Goal: Find specific page/section: Find specific page/section

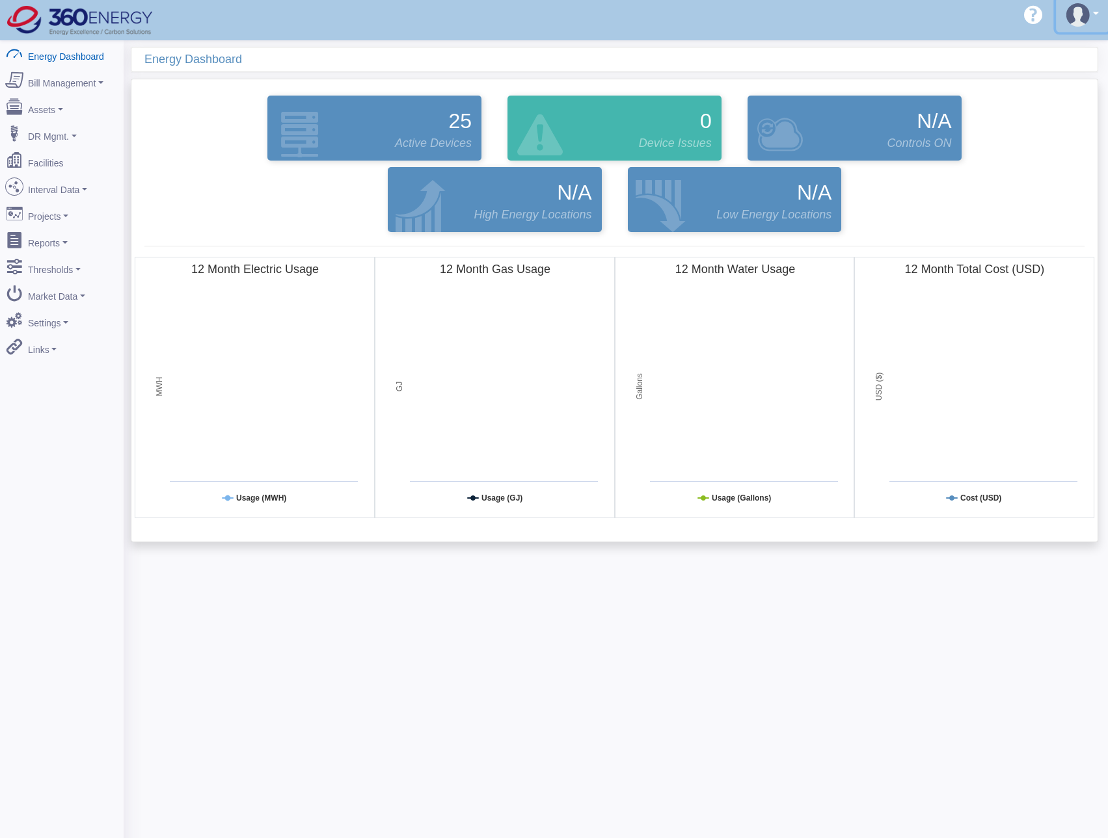
click at [1079, 21] on img at bounding box center [1077, 14] width 23 height 23
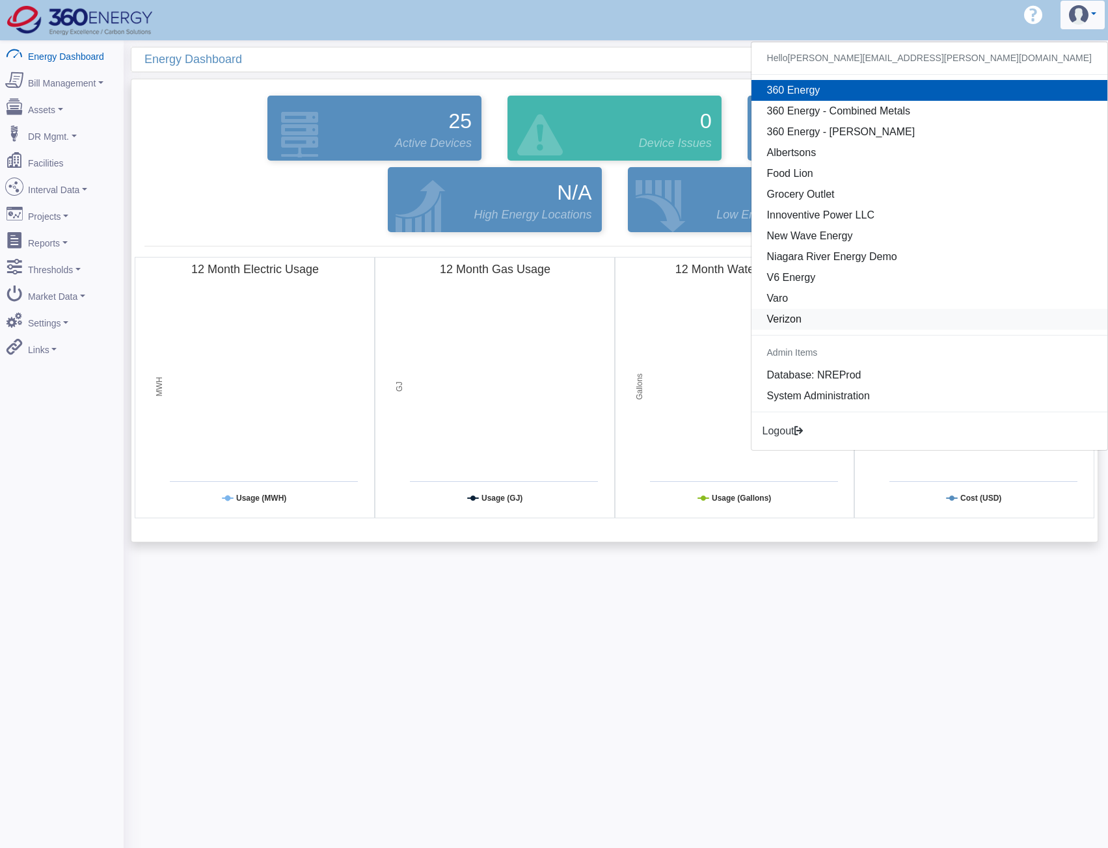
drag, startPoint x: 968, startPoint y: 322, endPoint x: 950, endPoint y: 321, distance: 18.2
click at [968, 321] on link "Verizon" at bounding box center [929, 319] width 356 height 21
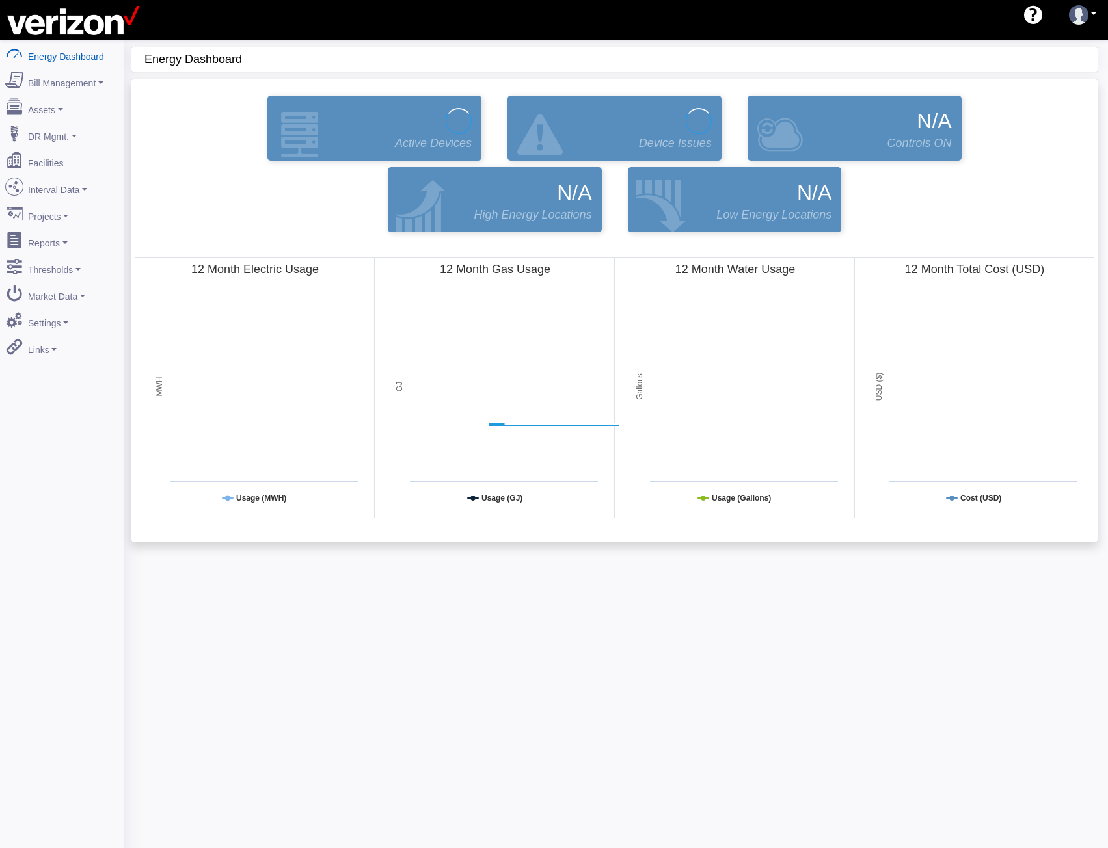
click at [44, 155] on link "Facilities" at bounding box center [62, 160] width 124 height 27
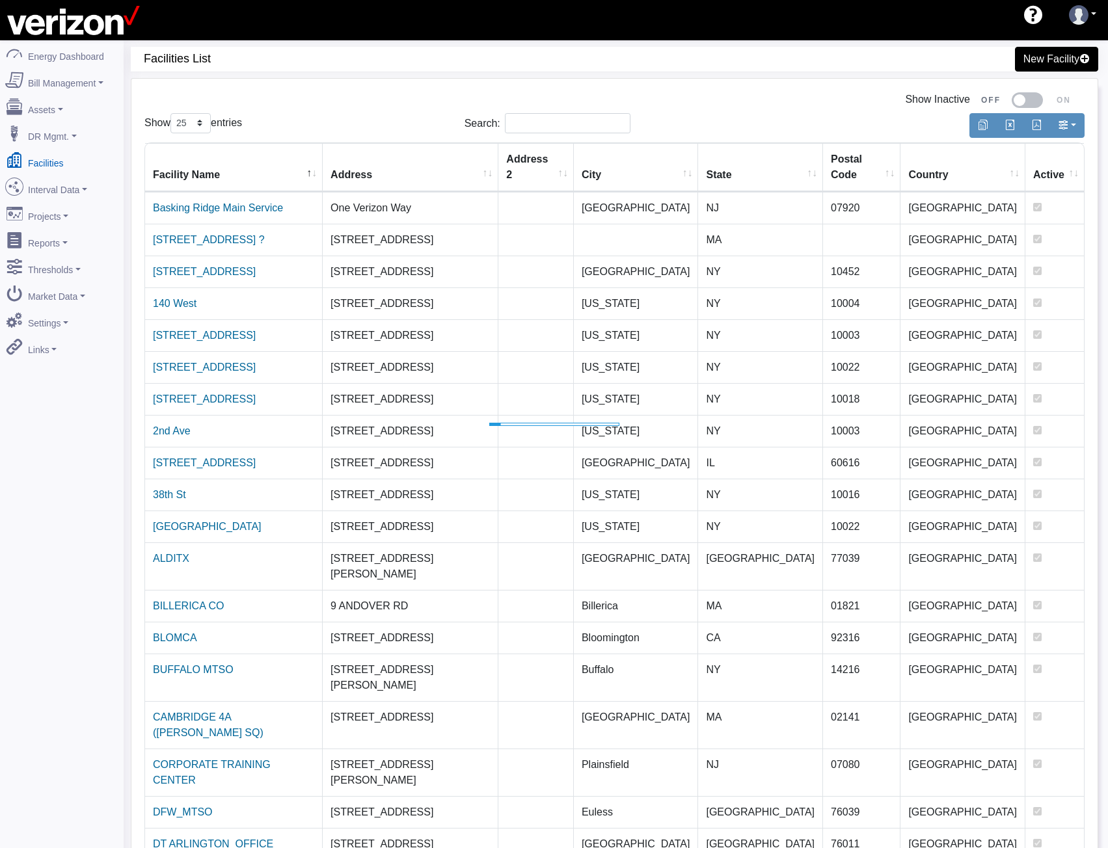
select select "25"
click at [524, 125] on input "Search:" at bounding box center [568, 123] width 126 height 20
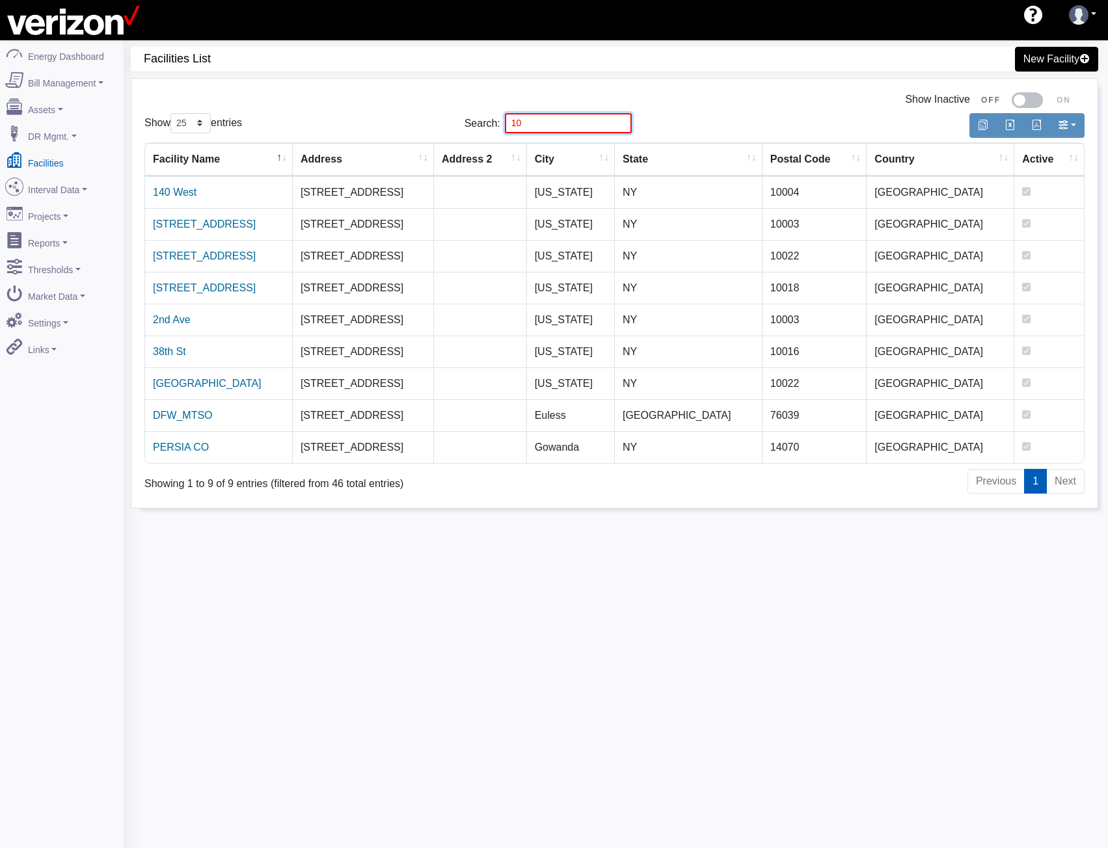
type input "1"
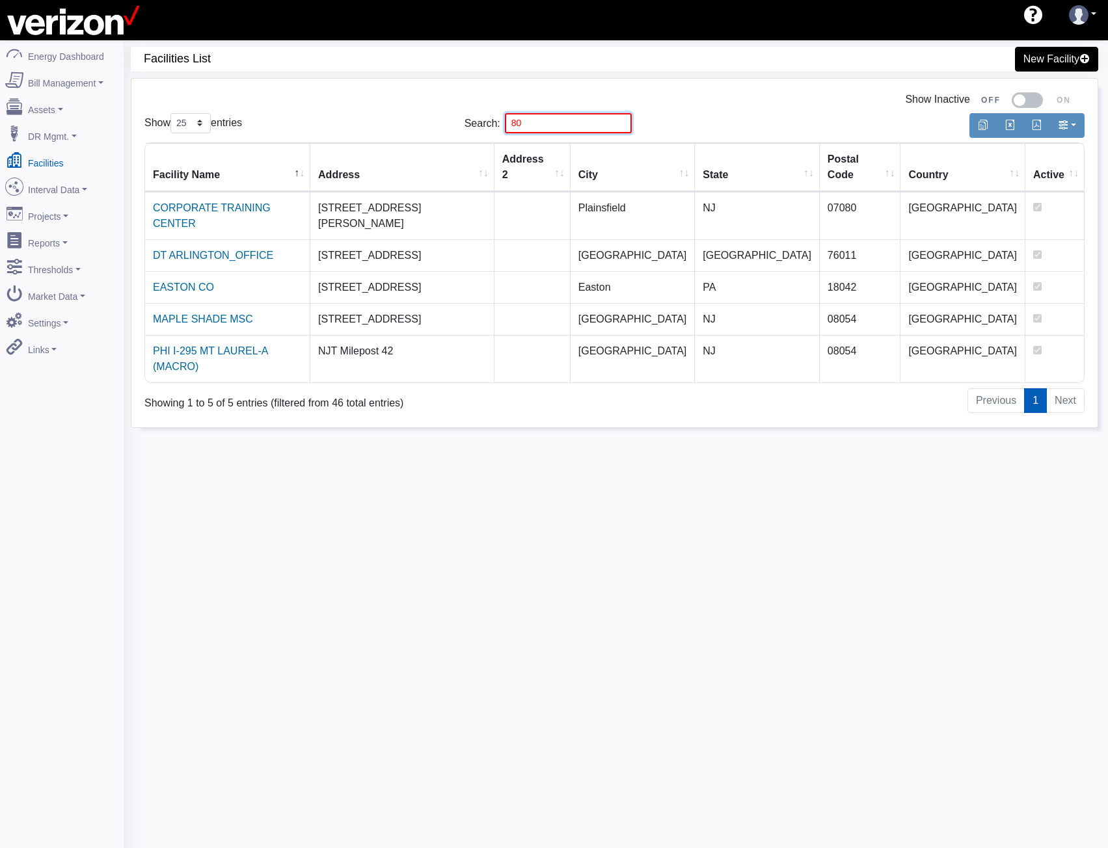
type input "8"
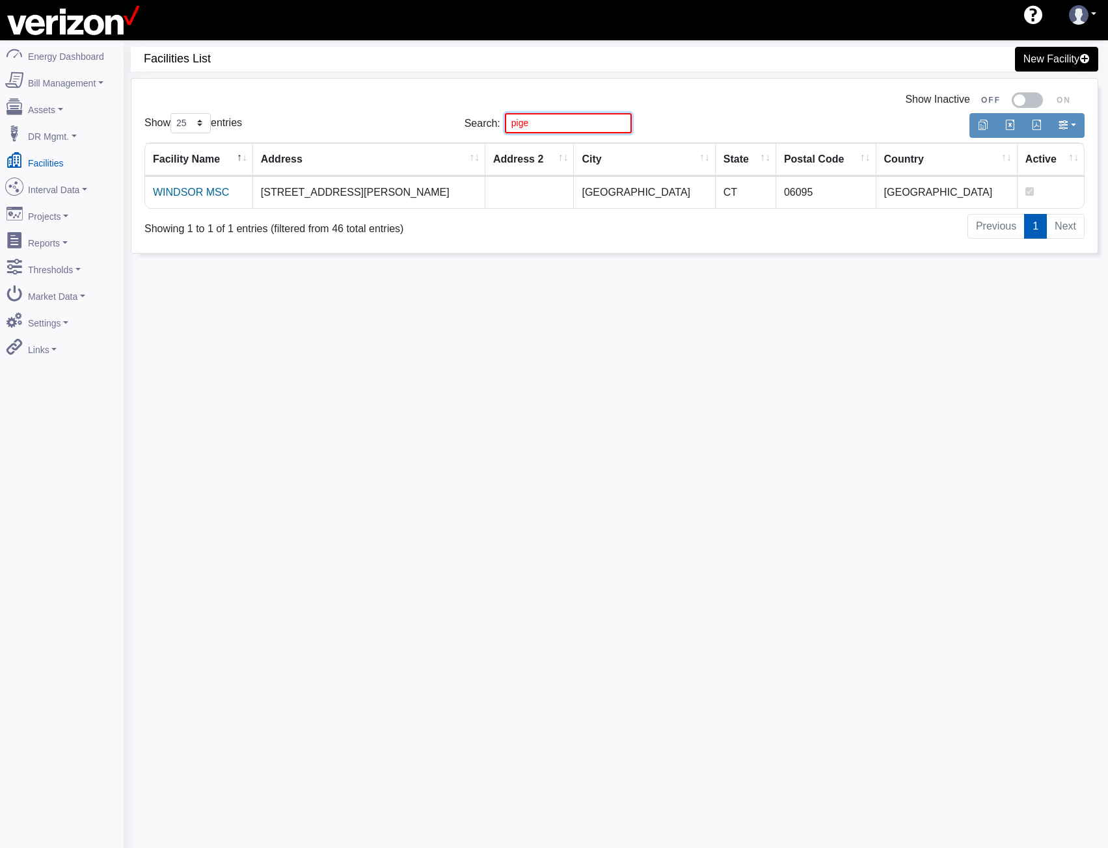
type input "pige"
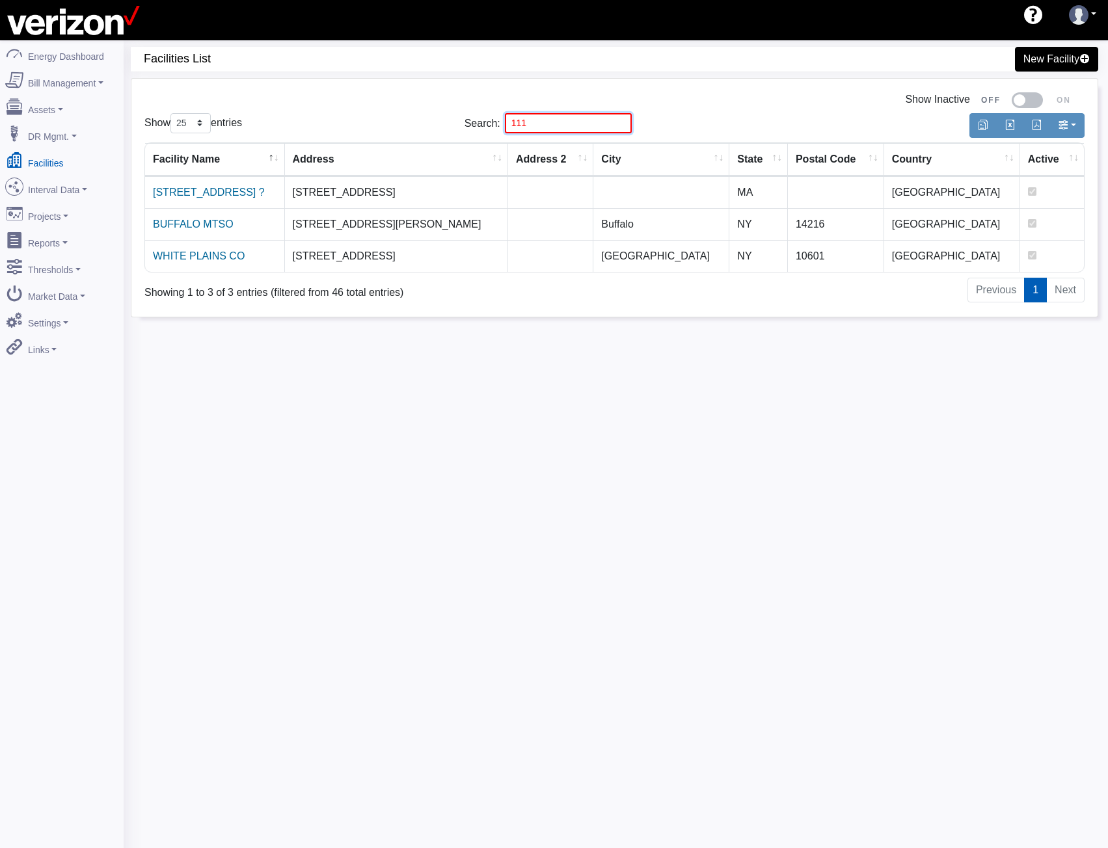
type input "111"
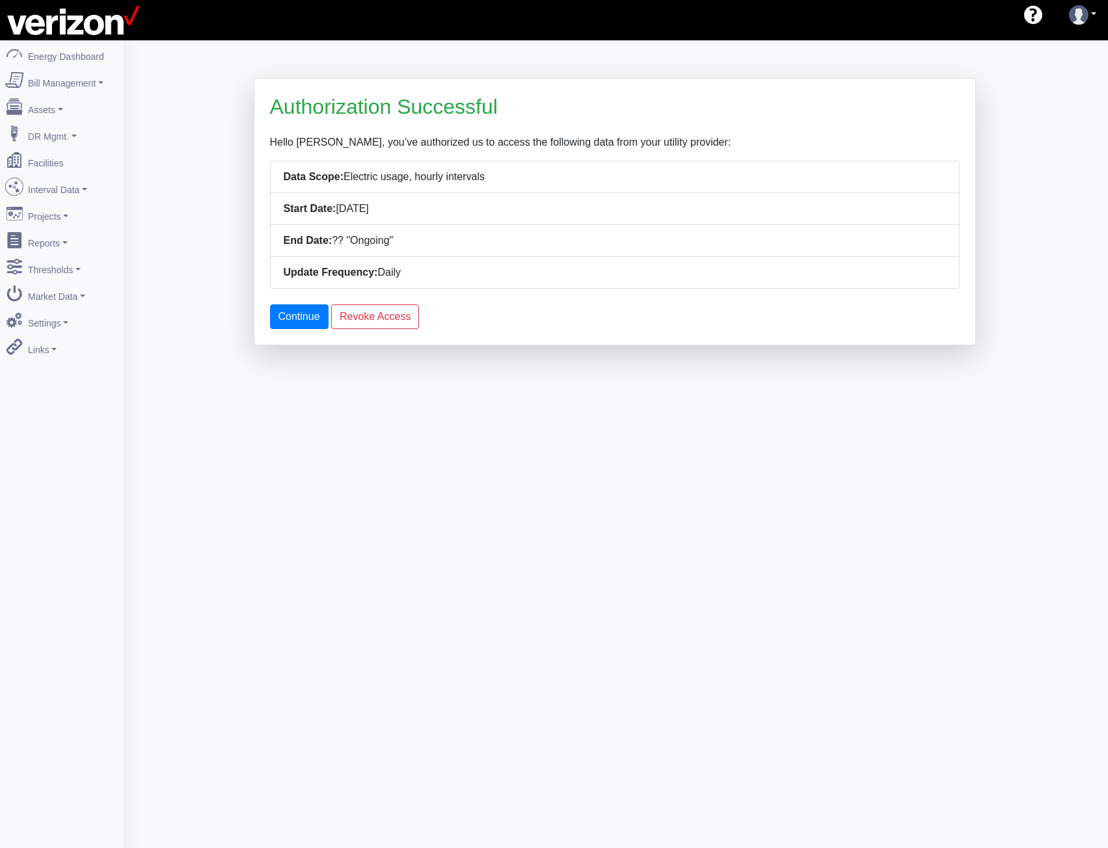
click at [532, 418] on div "Authorization Successful Hello [PERSON_NAME], you’ve authorized us to access th…" at bounding box center [616, 464] width 984 height 848
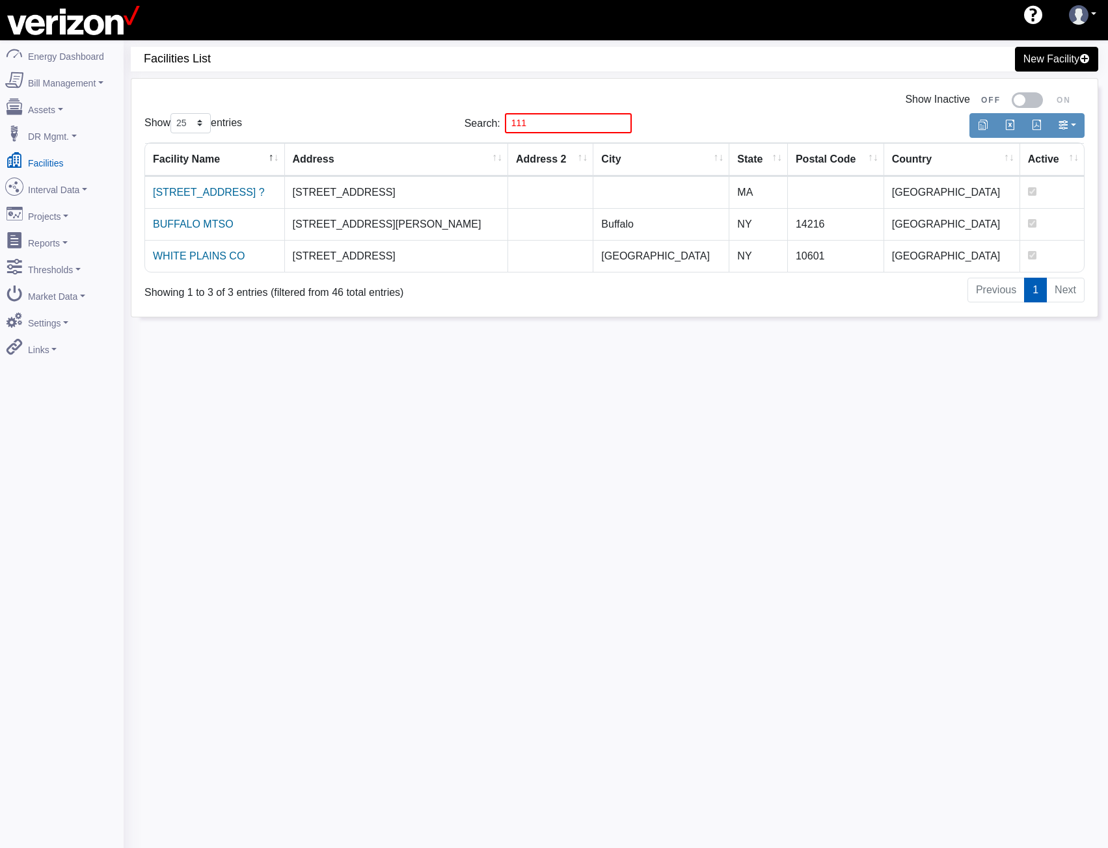
select select "25"
click at [652, 527] on div "Facilities List New Facility Show Inactive Show 10 25 50 100 entries Search: 11…" at bounding box center [616, 464] width 984 height 848
click at [615, 66] on span "Facilities List" at bounding box center [382, 59] width 477 height 24
click at [1014, 433] on div "Facilities List New Facility Show Inactive Show 10 25 50 100 entries Search: 11…" at bounding box center [616, 464] width 984 height 848
click at [276, 407] on div "Facilities List New Facility Show Inactive Show 10 25 50 100 entries Search: 11…" at bounding box center [616, 464] width 984 height 848
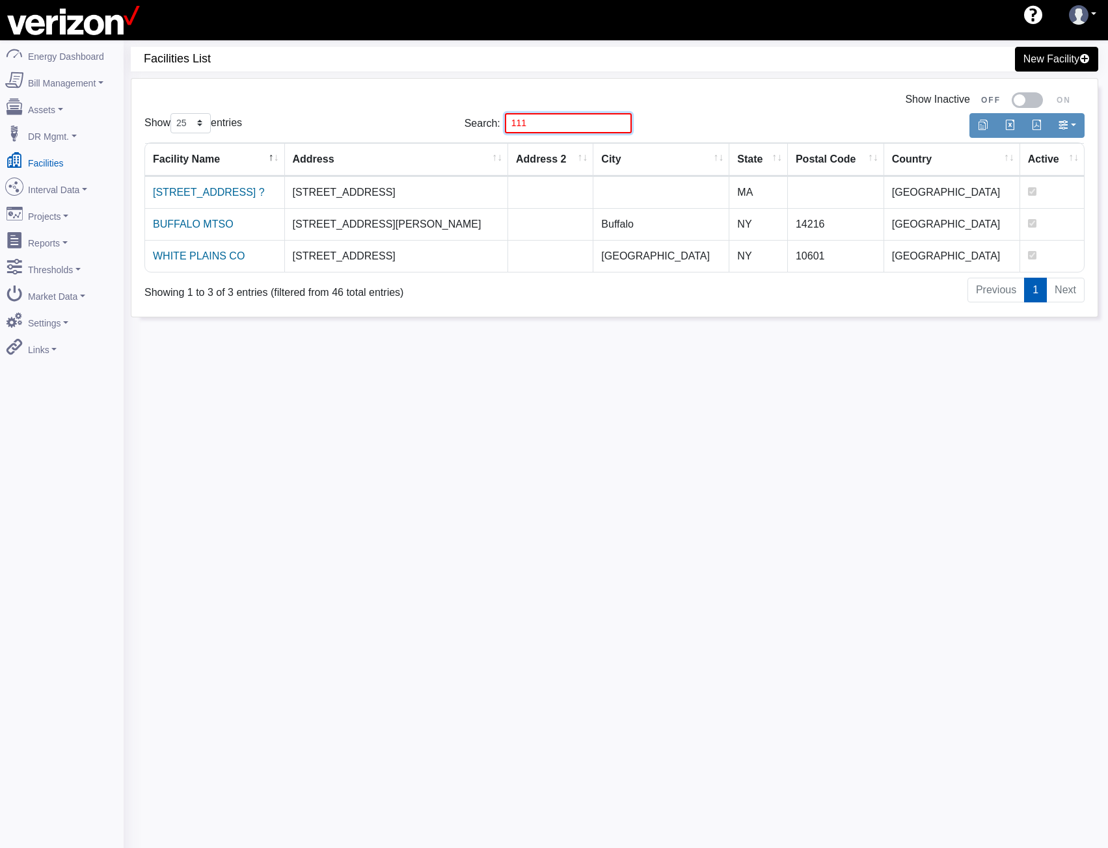
click at [611, 123] on input "111" at bounding box center [568, 123] width 127 height 20
click at [605, 125] on input "111" at bounding box center [568, 123] width 127 height 20
